Goal: Find specific page/section: Find specific page/section

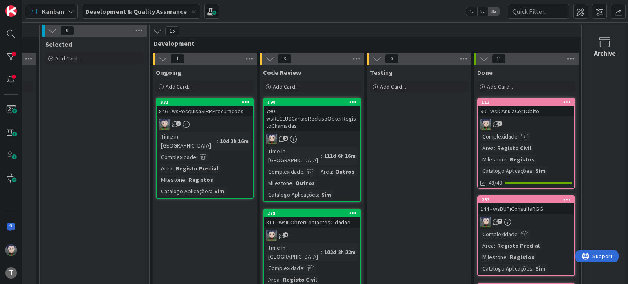
scroll to position [0, 317]
click at [237, 11] on div "Kanban Development & Quality Assurance 1x 2x 3x" at bounding box center [324, 11] width 605 height 22
click at [197, 111] on div "846 - wsPesquisaSIRPProcuracoes" at bounding box center [204, 111] width 96 height 11
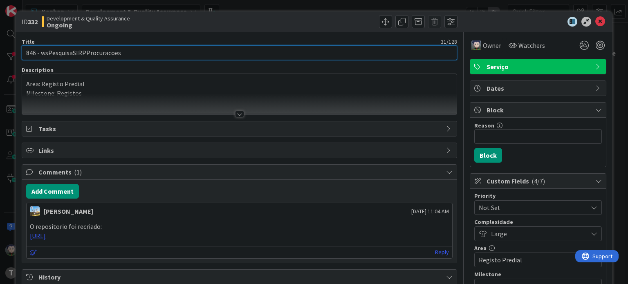
click at [179, 59] on input "846 - wsPesquisaSIRPProcuracoes" at bounding box center [239, 52] width 435 height 15
click at [112, 52] on input "846 - wsPesquisaSIRPProcuracoes" at bounding box center [239, 52] width 435 height 15
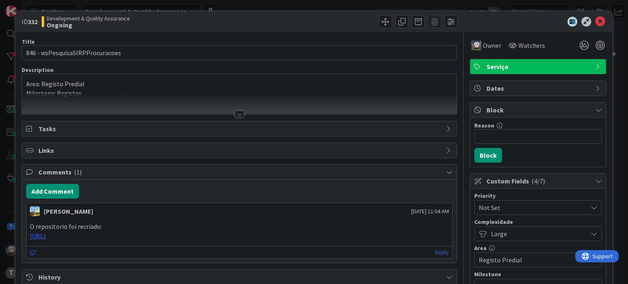
click at [441, 23] on div at bounding box center [533, 22] width 145 height 10
click at [441, 23] on icon at bounding box center [600, 22] width 10 height 10
